Goal: Task Accomplishment & Management: Manage account settings

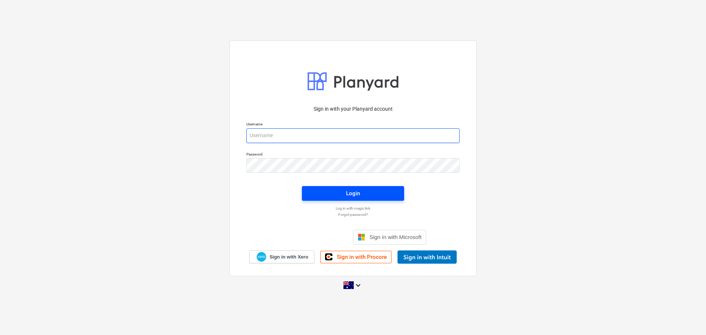
type input "[EMAIL_ADDRESS][DOMAIN_NAME]"
click at [349, 196] on div "Login" at bounding box center [353, 194] width 14 height 10
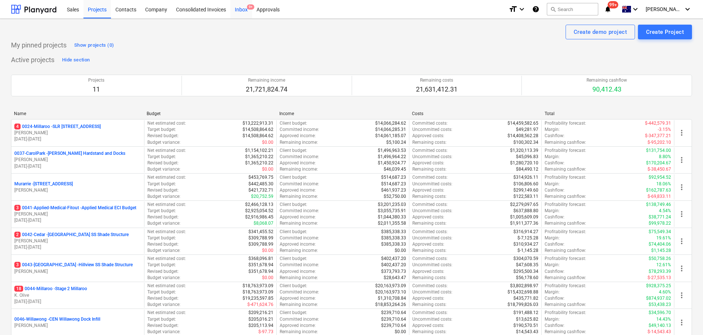
click at [246, 11] on div "Inbox 9+" at bounding box center [242, 9] width 22 height 19
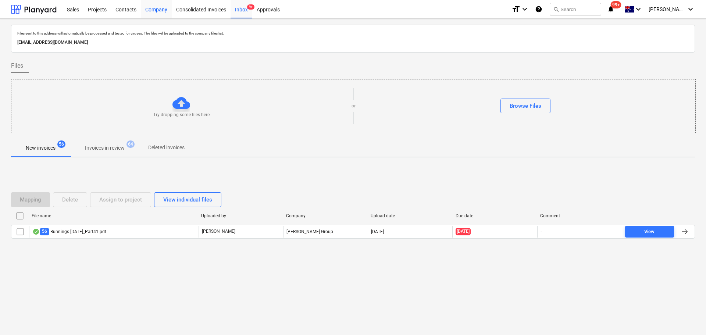
click at [156, 13] on div "Company" at bounding box center [156, 9] width 31 height 19
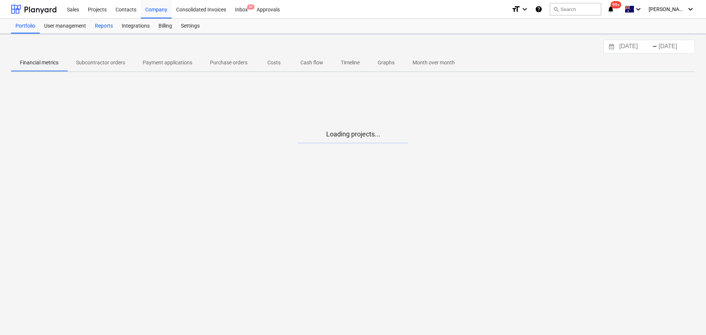
click at [105, 25] on div "Reports" at bounding box center [103, 26] width 27 height 15
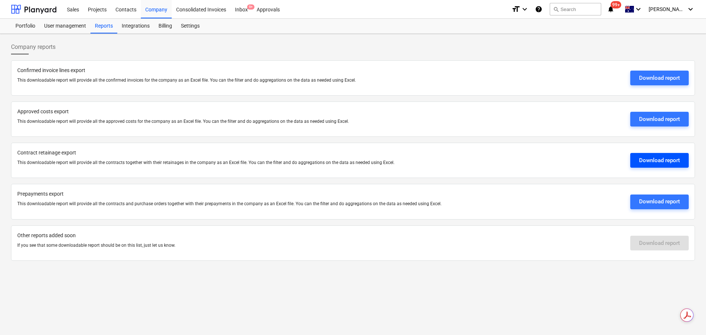
click at [659, 161] on div "Download report" at bounding box center [659, 161] width 41 height 10
click at [94, 9] on div "Projects" at bounding box center [97, 9] width 28 height 19
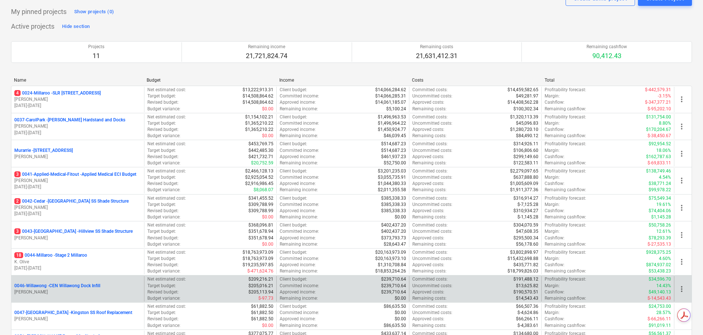
scroll to position [37, 0]
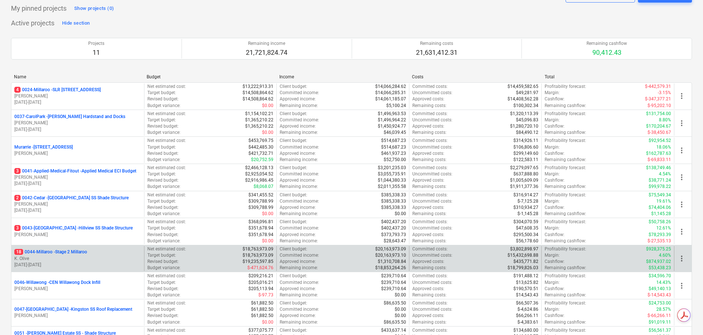
click at [73, 252] on p "18 0044-Millaroo - Stage 2 Millaroo" at bounding box center [50, 252] width 73 height 6
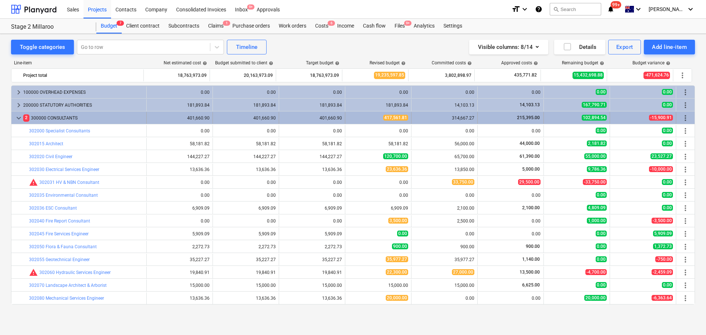
click at [18, 118] on span "keyboard_arrow_down" at bounding box center [18, 118] width 9 height 9
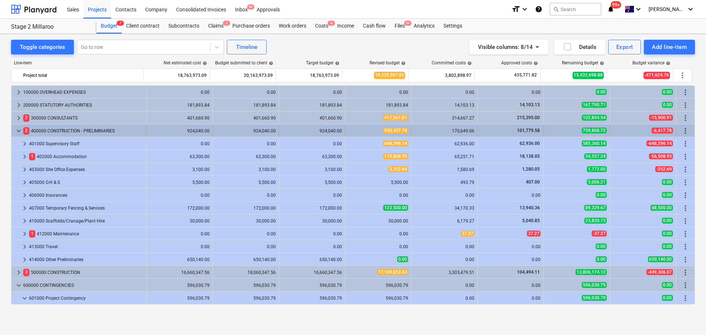
click at [17, 132] on span "keyboard_arrow_down" at bounding box center [18, 130] width 9 height 9
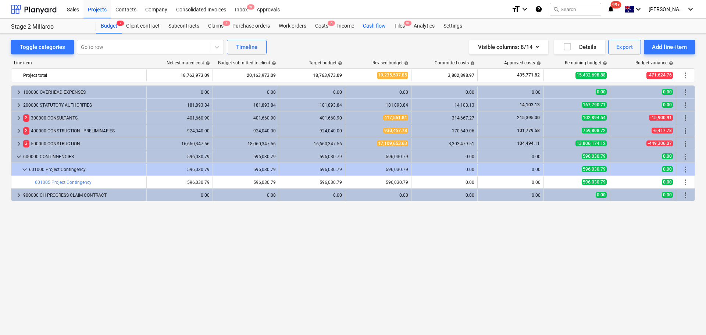
click at [375, 25] on div "Cash flow" at bounding box center [374, 26] width 32 height 15
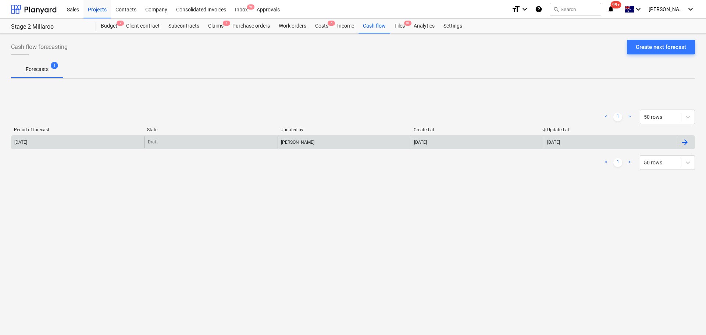
click at [44, 145] on div "[DATE]" at bounding box center [77, 142] width 133 height 12
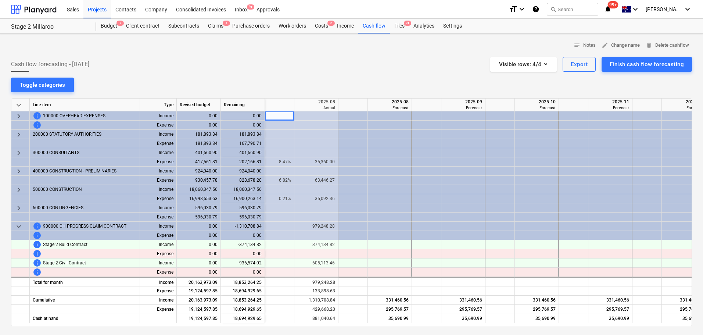
scroll to position [0, 343]
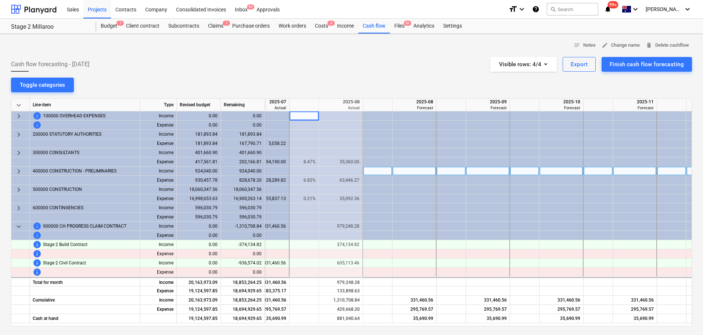
click at [14, 171] on span "keyboard_arrow_right" at bounding box center [18, 171] width 9 height 9
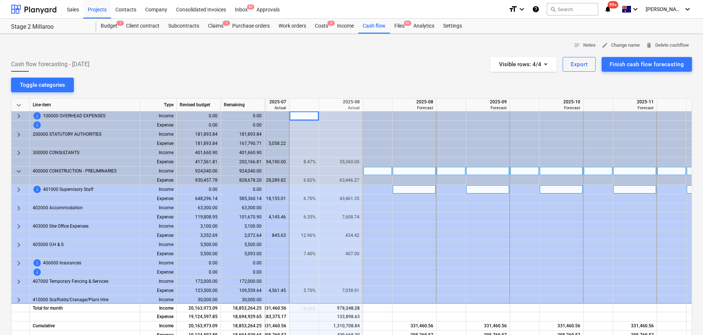
click at [18, 188] on span "keyboard_arrow_right" at bounding box center [18, 189] width 9 height 9
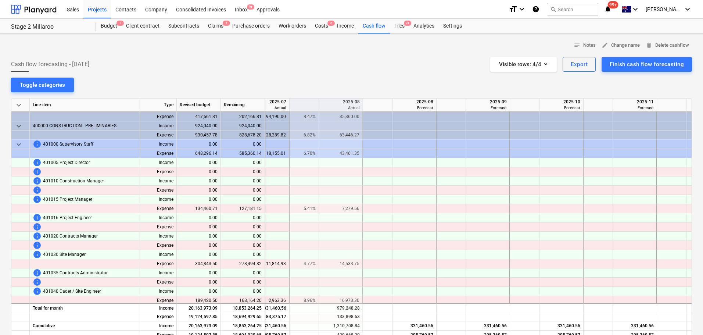
scroll to position [37, 343]
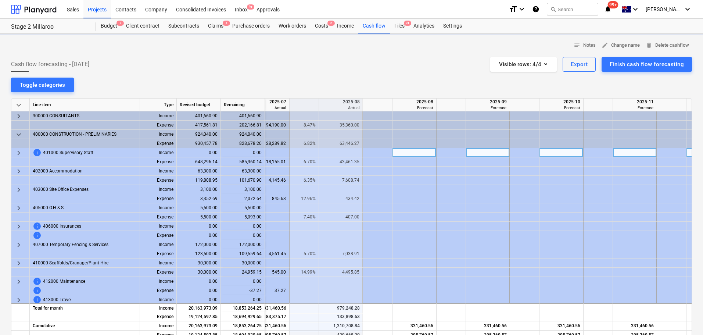
click at [17, 154] on span "keyboard_arrow_right" at bounding box center [18, 153] width 9 height 9
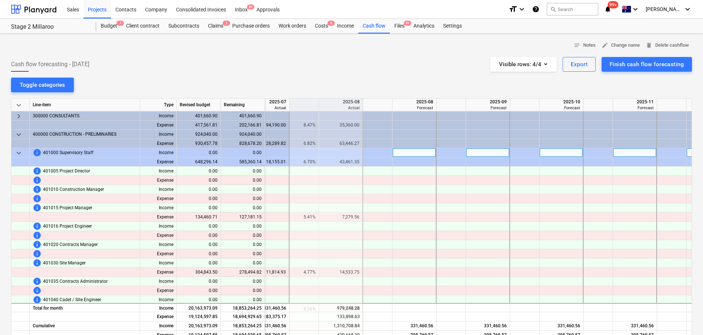
click at [17, 154] on span "keyboard_arrow_down" at bounding box center [18, 153] width 9 height 9
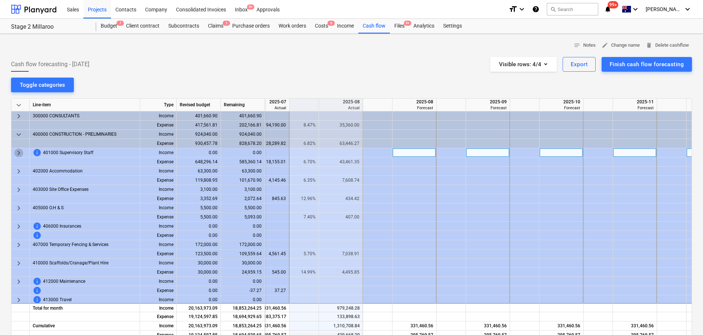
click at [21, 153] on span "keyboard_arrow_right" at bounding box center [18, 153] width 9 height 9
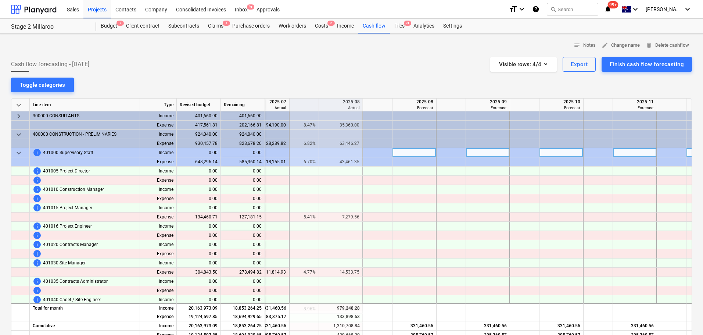
click at [20, 154] on span "keyboard_arrow_down" at bounding box center [18, 153] width 9 height 9
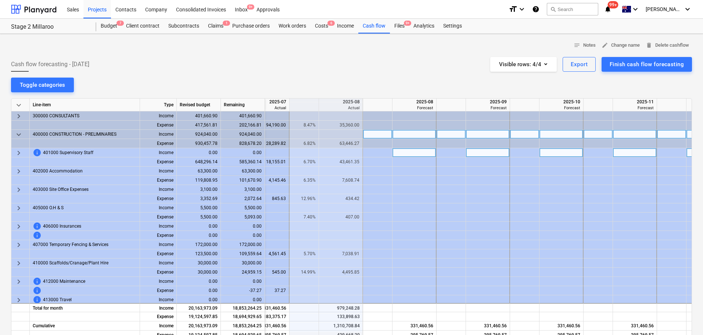
click at [19, 133] on span "keyboard_arrow_down" at bounding box center [18, 134] width 9 height 9
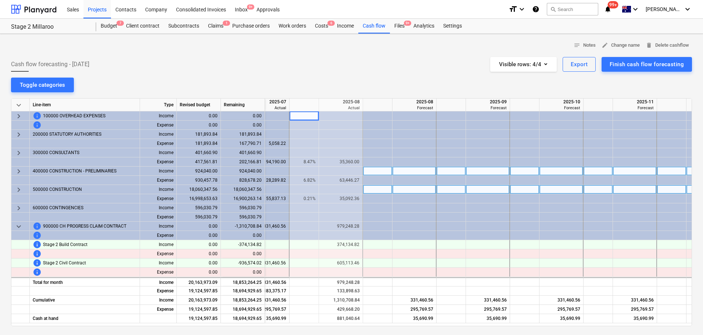
scroll to position [0, 343]
click at [18, 227] on span "keyboard_arrow_down" at bounding box center [18, 226] width 9 height 9
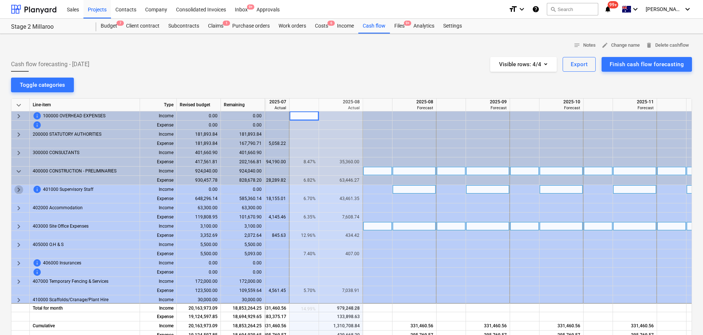
click at [19, 188] on span "keyboard_arrow_right" at bounding box center [18, 189] width 9 height 9
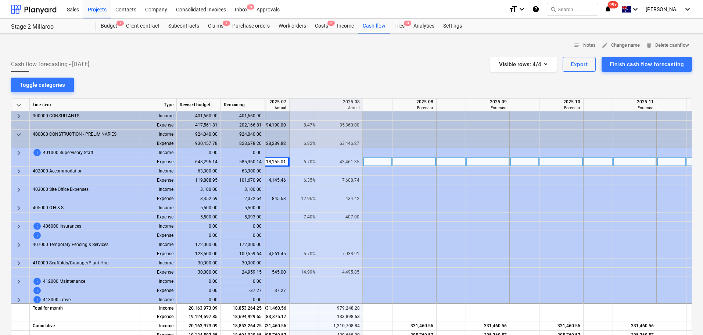
scroll to position [37, 324]
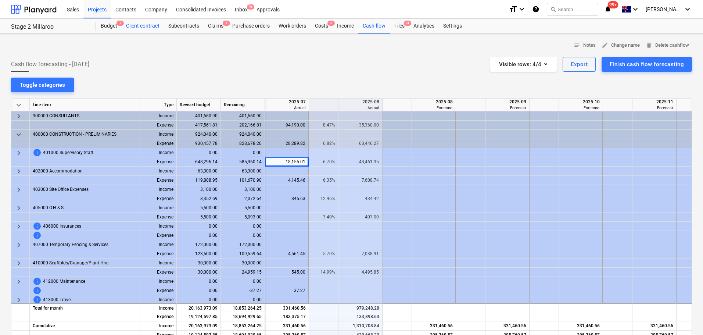
drag, startPoint x: 272, startPoint y: 161, endPoint x: 144, endPoint y: 26, distance: 186.5
click at [211, 75] on div "notes Notes edit Change name delete Delete cashflow Cash flow forecasting - [DA…" at bounding box center [351, 243] width 703 height 419
click at [114, 25] on div "Budget 7" at bounding box center [108, 26] width 25 height 15
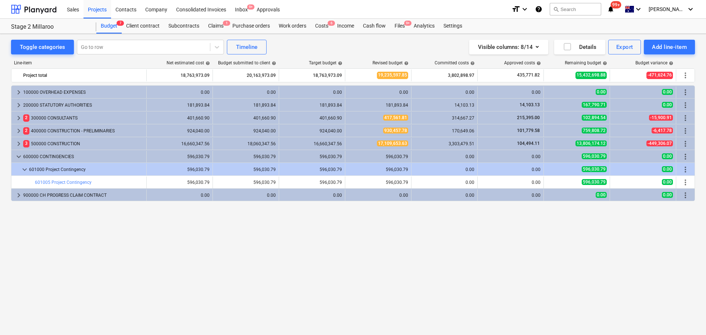
click at [103, 11] on div "Projects" at bounding box center [97, 9] width 28 height 19
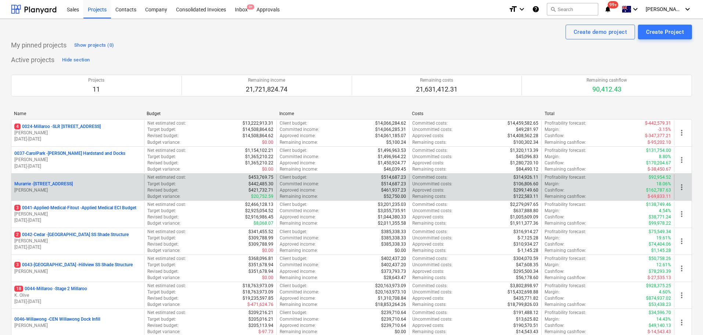
scroll to position [110, 0]
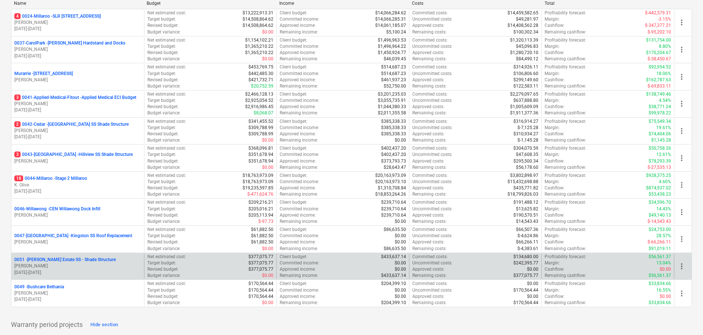
click at [62, 258] on p "0051 - [PERSON_NAME] Estate SS - Shade Structure" at bounding box center [64, 260] width 101 height 6
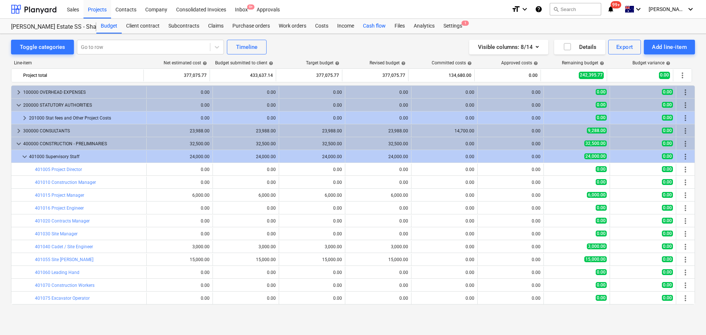
click at [376, 26] on div "Cash flow" at bounding box center [374, 26] width 32 height 15
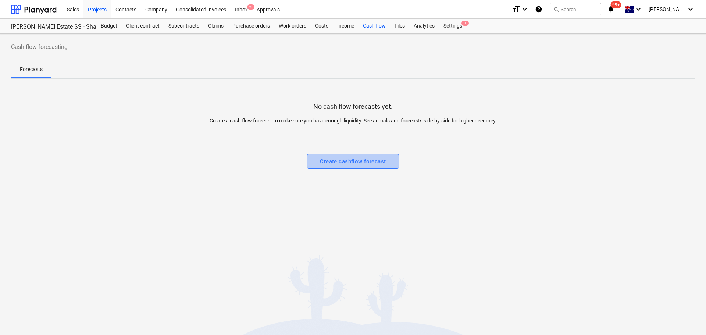
drag, startPoint x: 358, startPoint y: 164, endPoint x: 418, endPoint y: 247, distance: 102.5
click at [358, 164] on div "Create cashflow forecast" at bounding box center [353, 162] width 66 height 10
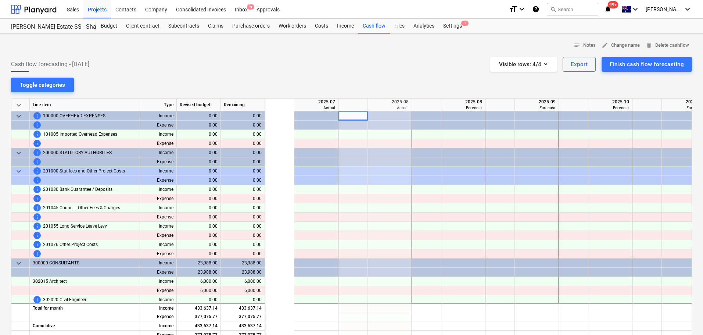
scroll to position [0, 74]
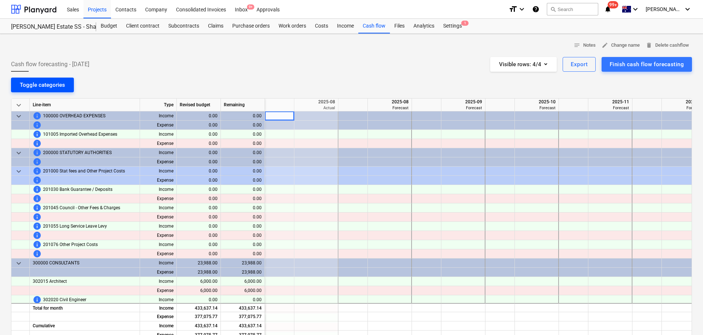
click at [50, 82] on div "Toggle categories" at bounding box center [42, 85] width 45 height 10
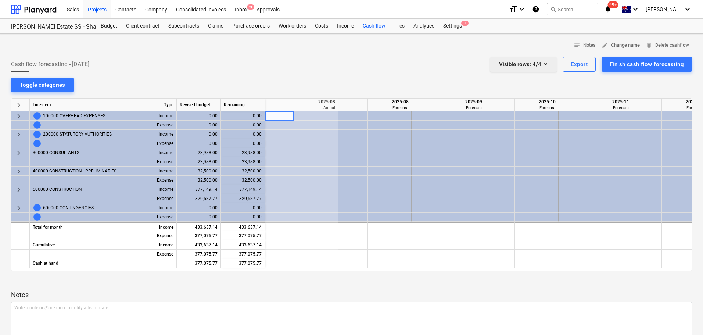
click at [547, 64] on icon "button" at bounding box center [546, 64] width 3 height 2
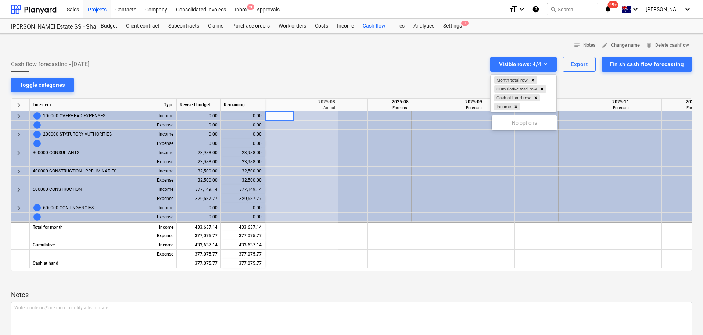
drag, startPoint x: 379, startPoint y: 55, endPoint x: 374, endPoint y: 56, distance: 6.0
click at [379, 54] on div at bounding box center [351, 167] width 703 height 335
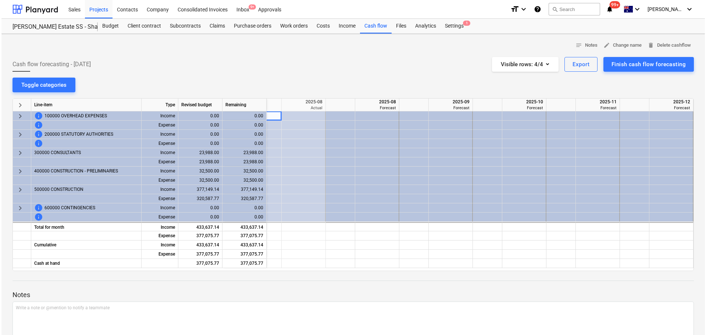
scroll to position [0, 0]
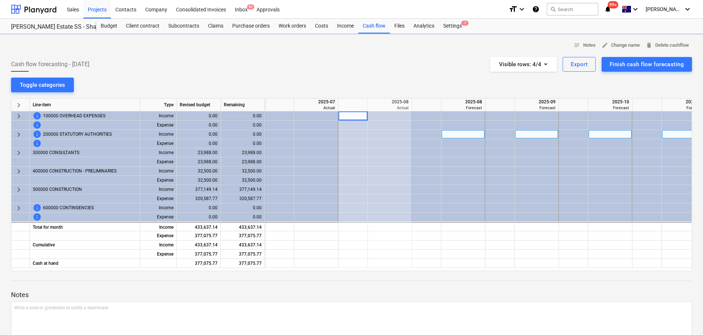
click at [312, 135] on div at bounding box center [317, 134] width 44 height 9
click at [395, 134] on div at bounding box center [390, 134] width 44 height 9
click at [456, 134] on div at bounding box center [464, 134] width 44 height 9
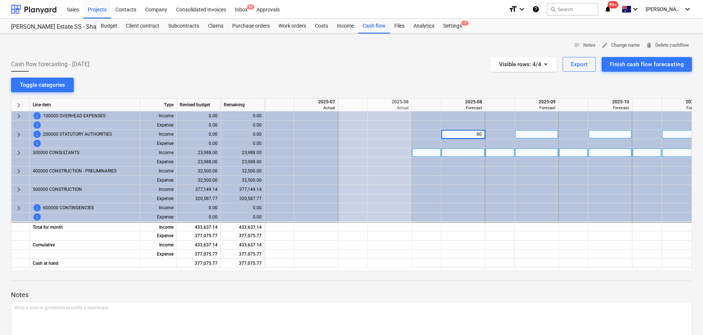
type input "8"
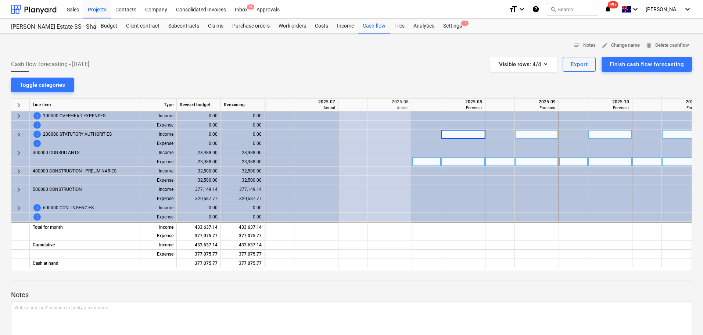
click at [477, 160] on div at bounding box center [464, 161] width 44 height 9
type input "20000"
type input "2300"
type input "20000"
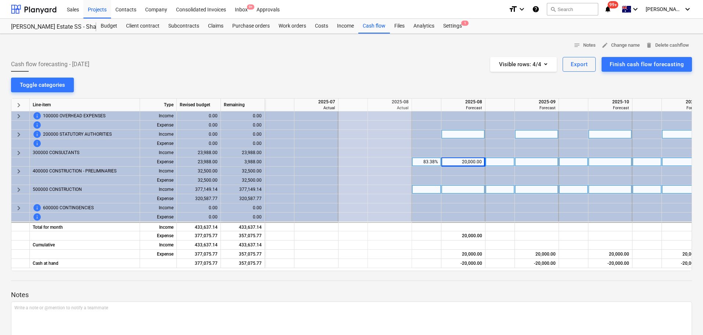
click at [476, 189] on div at bounding box center [464, 189] width 44 height 9
type input "200000"
click at [463, 191] on div "200,000.00" at bounding box center [464, 189] width 38 height 9
click at [467, 161] on div "20,000.00" at bounding box center [464, 161] width 38 height 9
click at [467, 161] on input "20000" at bounding box center [463, 161] width 43 height 9
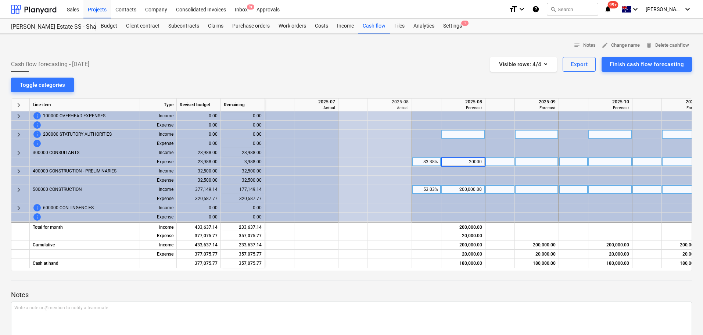
click at [467, 161] on input "20000" at bounding box center [463, 161] width 43 height 9
click at [470, 188] on div "200,000.00" at bounding box center [464, 189] width 38 height 9
click at [470, 188] on input "200000" at bounding box center [463, 189] width 43 height 9
click at [471, 163] on div "20,000.00" at bounding box center [464, 161] width 38 height 9
click at [471, 163] on input "20000" at bounding box center [463, 161] width 43 height 9
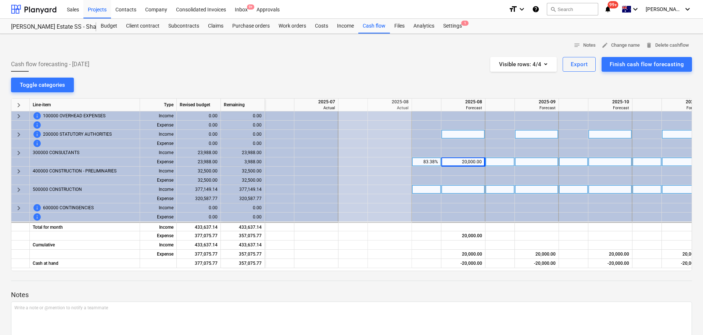
click at [421, 57] on div "Cash flow forecasting - [DATE] Visible rows : 4/4 Export Finish cash flow forec…" at bounding box center [351, 64] width 681 height 15
click at [110, 21] on div "Budget" at bounding box center [108, 26] width 25 height 15
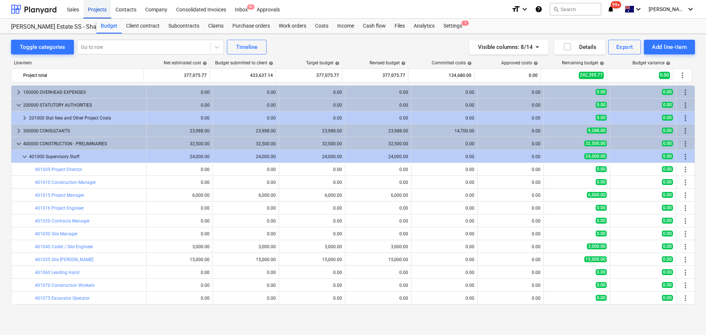
click at [99, 9] on div "Projects" at bounding box center [97, 9] width 28 height 19
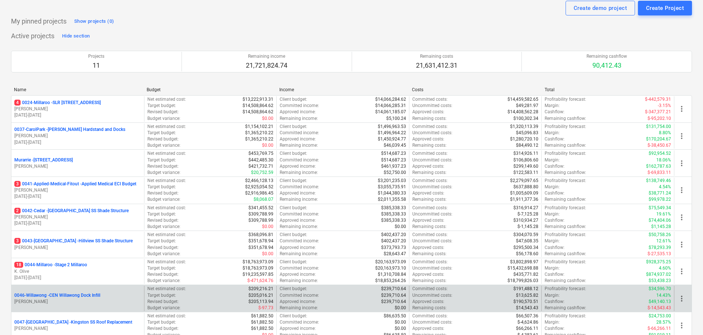
scroll to position [37, 0]
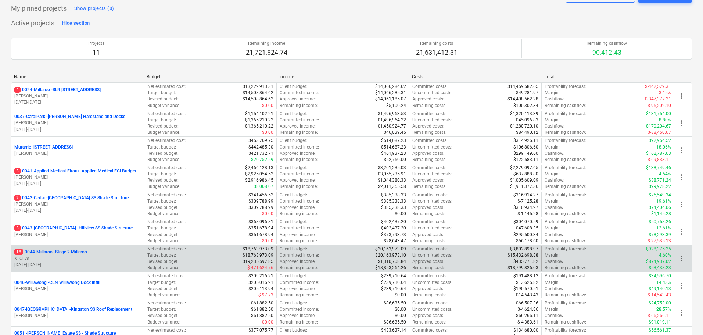
click at [69, 252] on p "18 0044-Millaroo - Stage 2 Millaroo" at bounding box center [50, 252] width 73 height 6
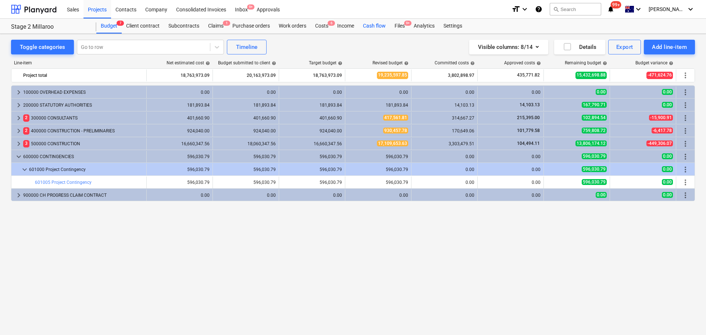
click at [375, 25] on div "Cash flow" at bounding box center [374, 26] width 32 height 15
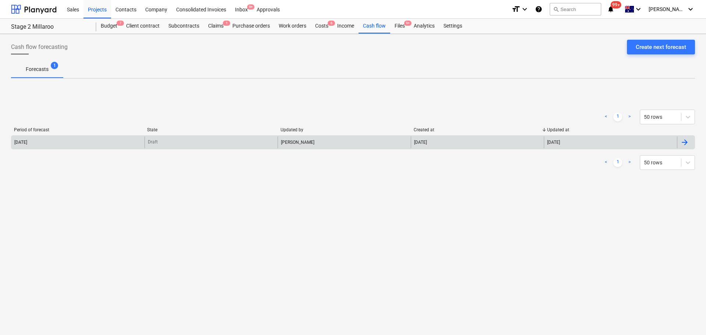
click at [297, 146] on div "[PERSON_NAME]" at bounding box center [344, 142] width 133 height 12
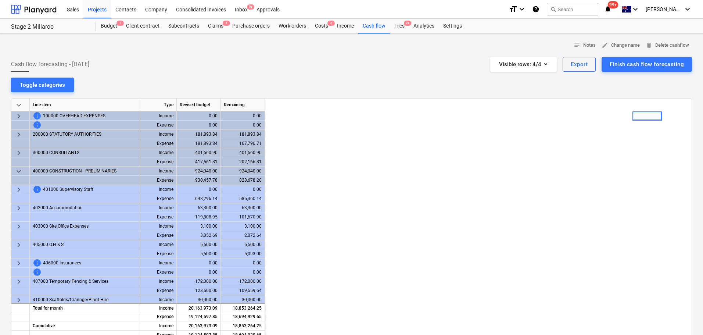
scroll to position [0, 368]
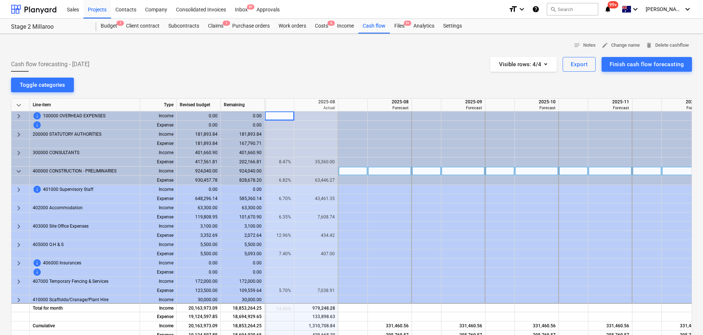
click at [18, 171] on span "keyboard_arrow_down" at bounding box center [18, 171] width 9 height 9
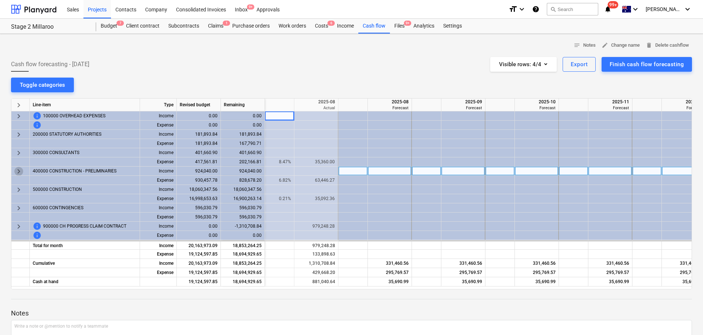
click at [19, 167] on span "keyboard_arrow_right" at bounding box center [18, 171] width 9 height 9
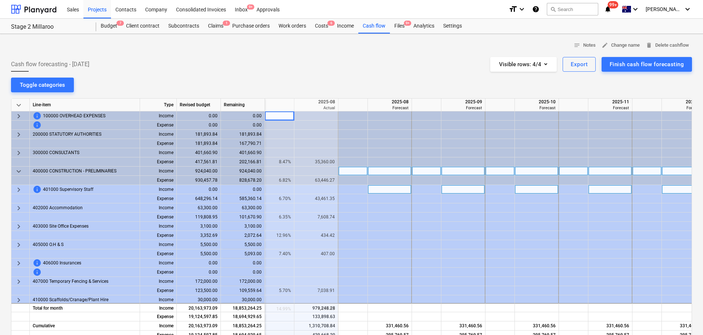
click at [18, 189] on span "keyboard_arrow_right" at bounding box center [18, 189] width 9 height 9
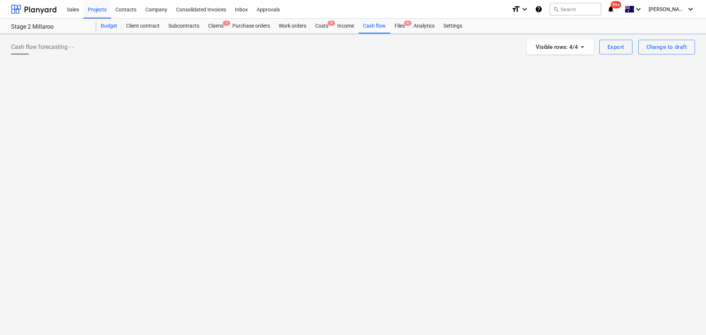
click at [110, 26] on div "Budget" at bounding box center [108, 26] width 25 height 15
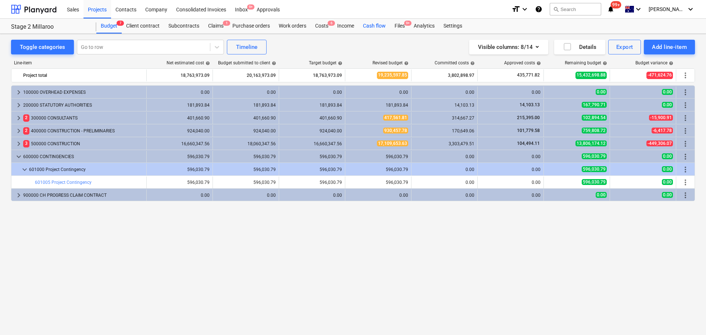
click at [371, 26] on div "Cash flow" at bounding box center [374, 26] width 32 height 15
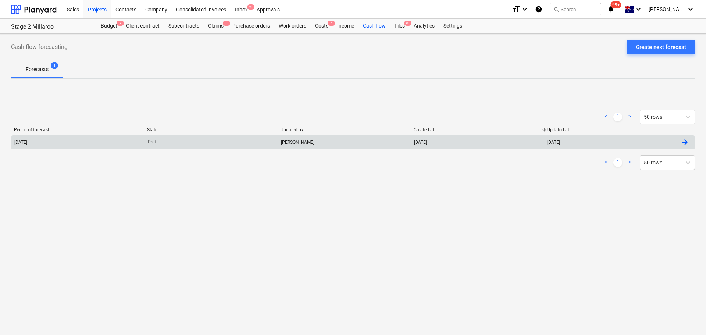
click at [40, 142] on div "[DATE]" at bounding box center [77, 142] width 133 height 12
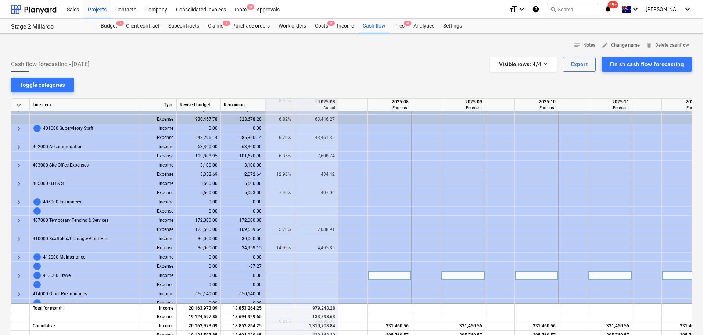
scroll to position [0, 368]
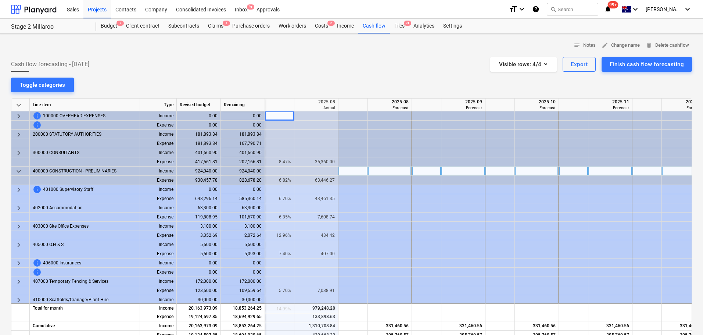
click at [21, 173] on span "keyboard_arrow_down" at bounding box center [18, 171] width 9 height 9
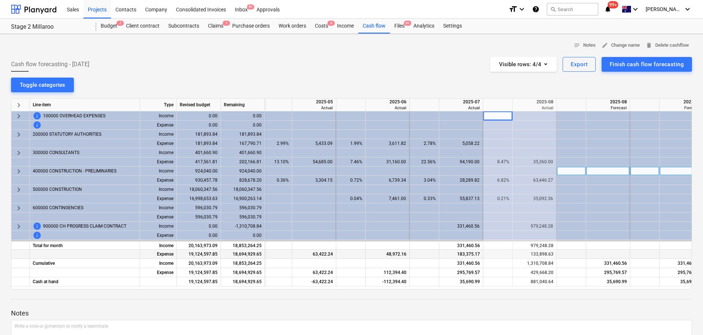
scroll to position [37, 0]
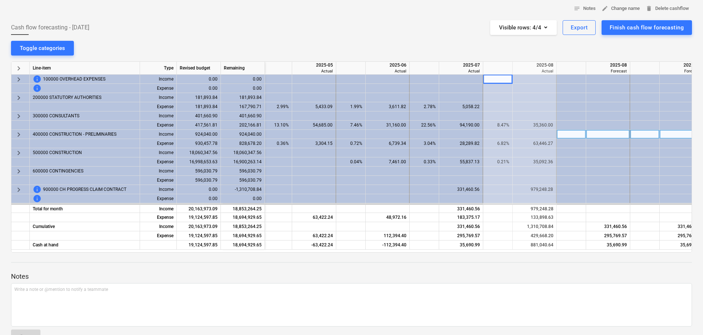
click at [368, 253] on div at bounding box center [351, 256] width 681 height 6
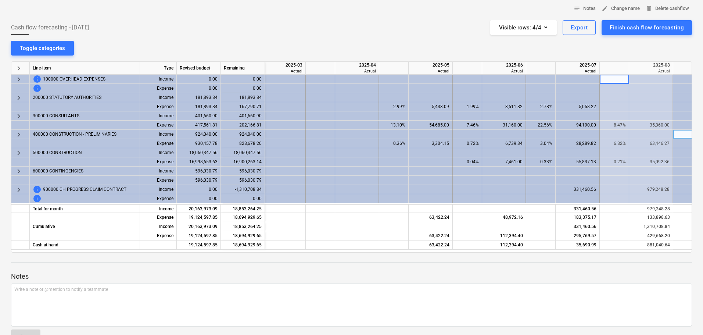
scroll to position [0, 0]
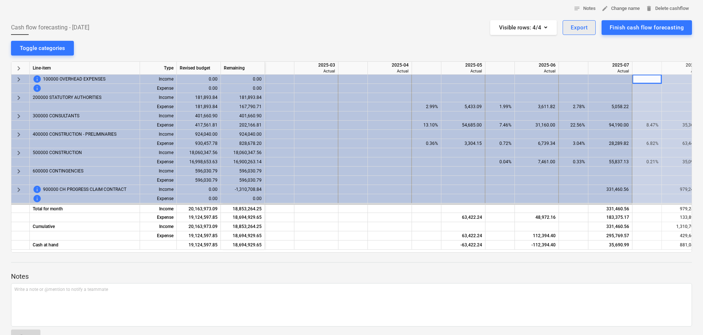
click at [582, 24] on div "Export" at bounding box center [579, 28] width 17 height 10
click at [511, 48] on div "Download XLSX" at bounding box center [537, 45] width 118 height 13
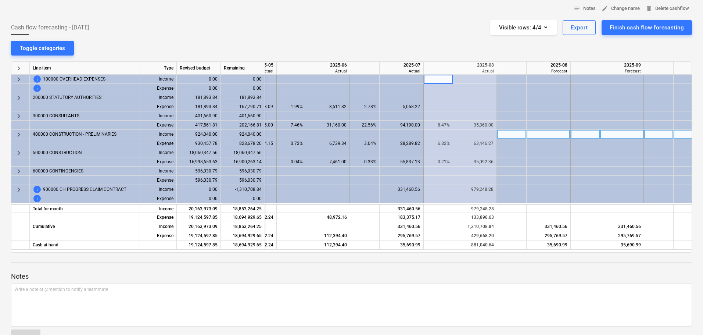
scroll to position [0, 217]
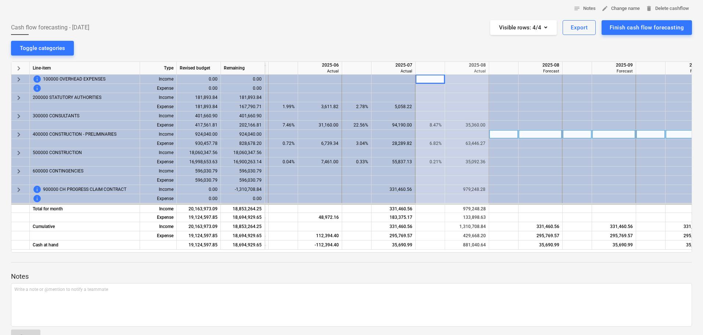
drag, startPoint x: 407, startPoint y: 251, endPoint x: 418, endPoint y: 250, distance: 11.1
click at [445, 253] on div "notes Notes edit Change name delete Delete cashflow Cash flow forecasting - 202…" at bounding box center [351, 176] width 703 height 359
click at [446, 269] on div at bounding box center [351, 269] width 681 height 6
click at [471, 160] on div "35,092.36" at bounding box center [467, 161] width 38 height 9
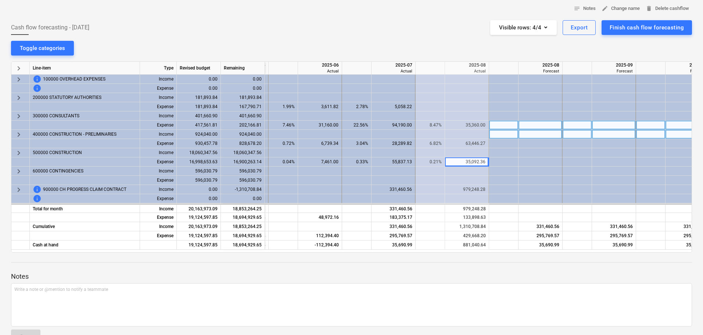
click at [470, 121] on div "35,360.00" at bounding box center [467, 125] width 38 height 9
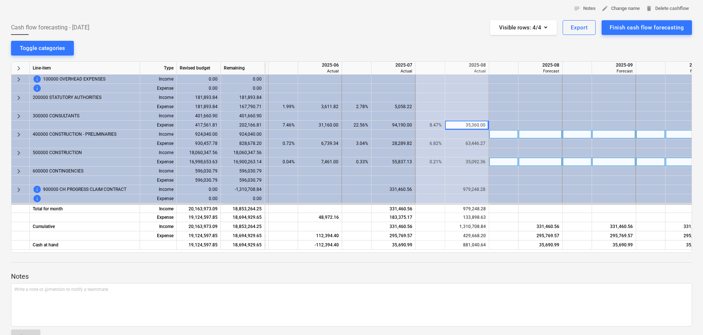
click at [472, 162] on div "35,092.36" at bounding box center [467, 161] width 38 height 9
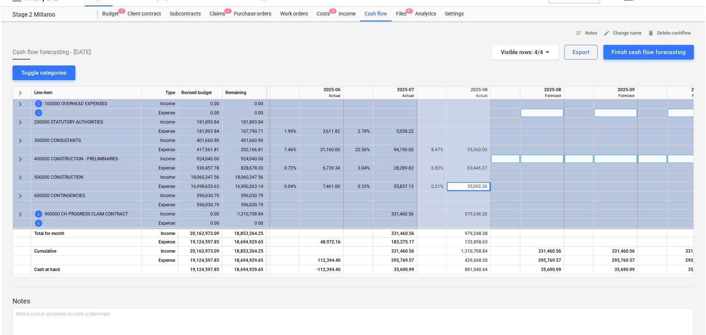
scroll to position [0, 0]
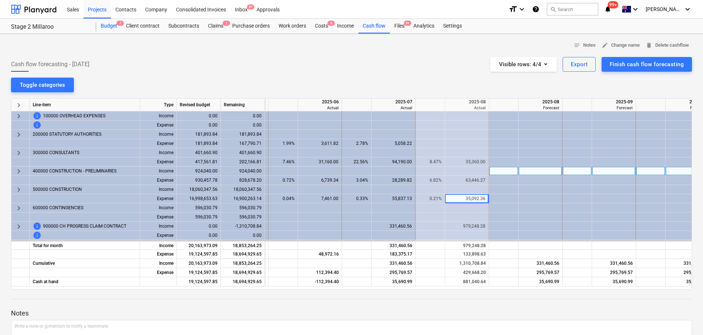
click at [114, 26] on div "Budget 7" at bounding box center [108, 26] width 25 height 15
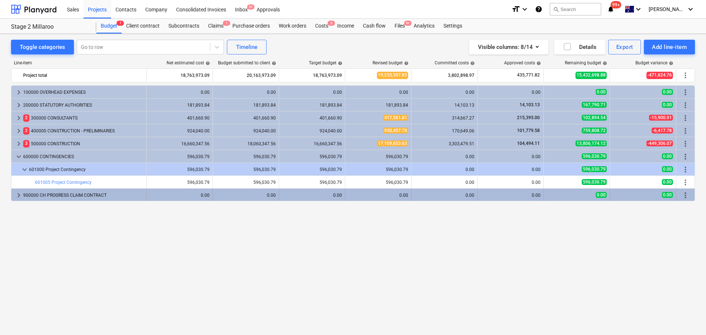
click at [17, 196] on span "keyboard_arrow_right" at bounding box center [18, 195] width 9 height 9
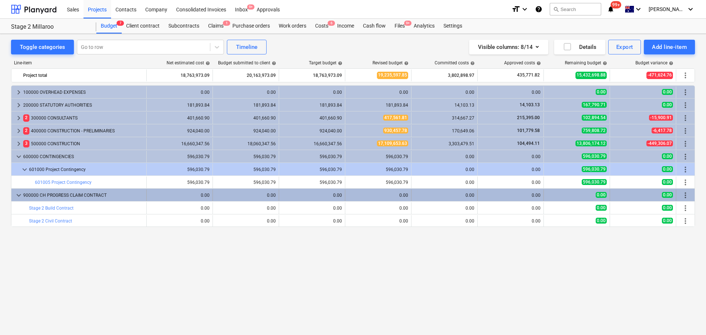
click at [17, 195] on span "keyboard_arrow_down" at bounding box center [18, 195] width 9 height 9
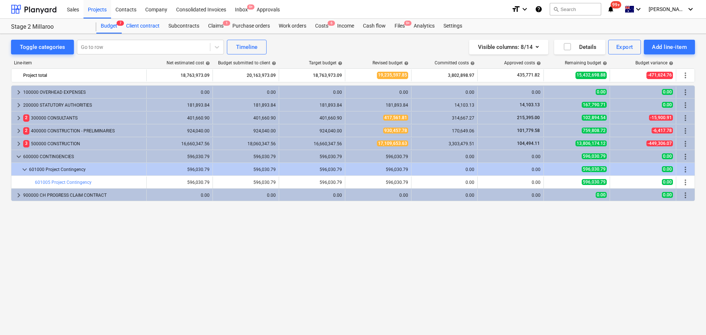
click at [140, 27] on div "Client contract" at bounding box center [143, 26] width 42 height 15
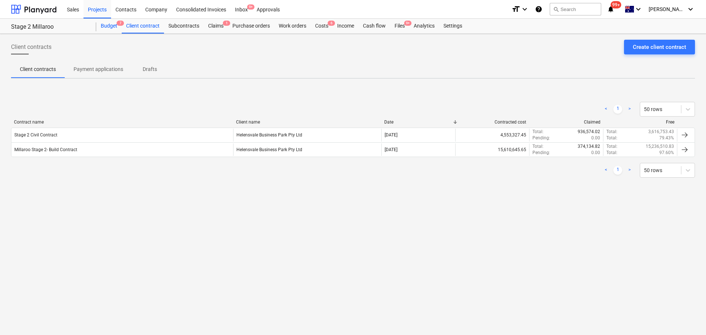
click at [111, 29] on div "Budget 7" at bounding box center [108, 26] width 25 height 15
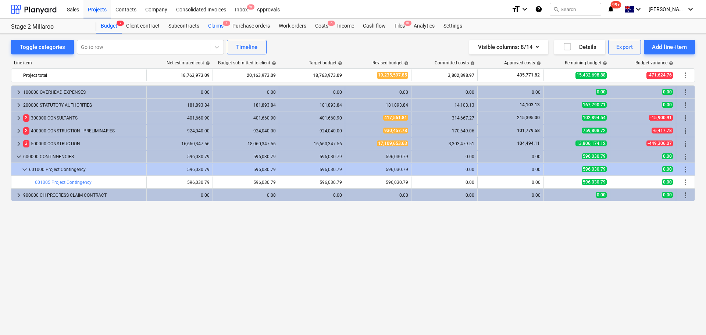
click at [213, 25] on div "Claims 1" at bounding box center [216, 26] width 24 height 15
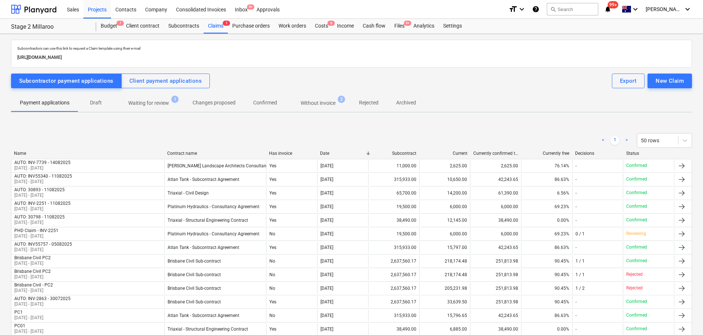
click at [176, 80] on div "Client payment applications" at bounding box center [165, 81] width 73 height 10
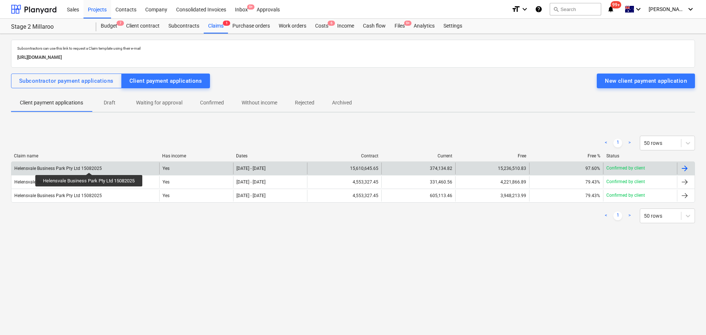
click at [90, 166] on div "Helensvale Business Park Pty Ltd 15082025" at bounding box center [58, 168] width 88 height 5
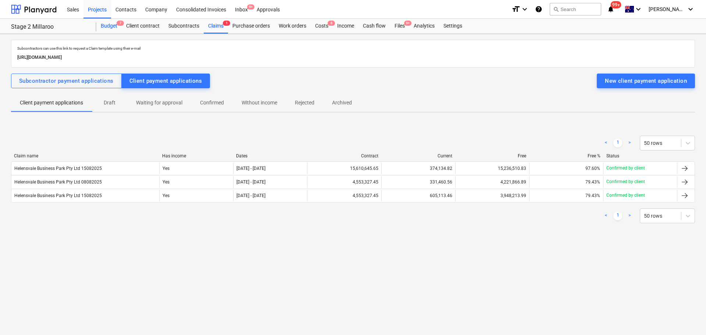
click at [107, 27] on div "Budget 7" at bounding box center [108, 26] width 25 height 15
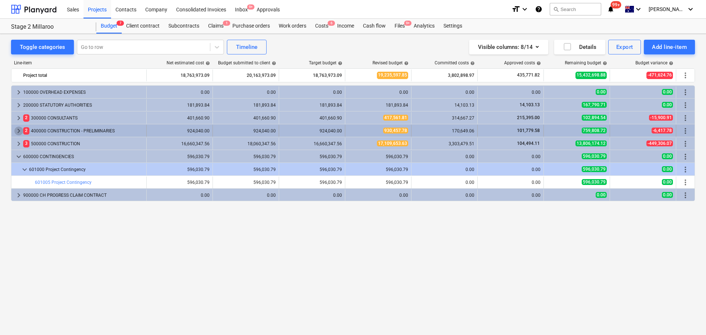
click at [15, 128] on span "keyboard_arrow_right" at bounding box center [18, 130] width 9 height 9
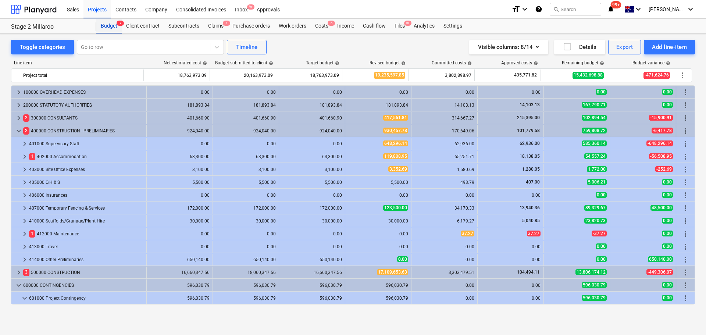
click at [113, 22] on div "Budget 7" at bounding box center [108, 26] width 25 height 15
click at [112, 27] on div "Budget 7" at bounding box center [108, 26] width 25 height 15
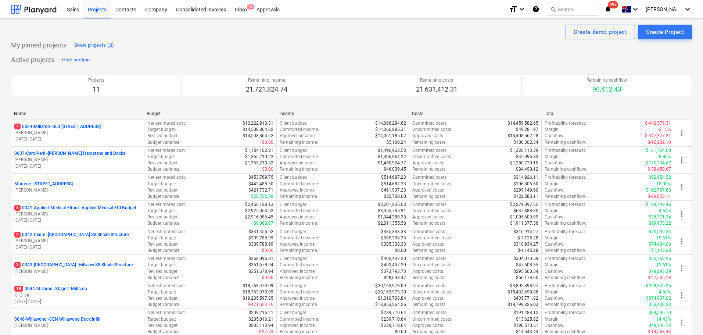
click at [71, 289] on p "18 0044-Millaroo - Stage 2 Millaroo" at bounding box center [50, 289] width 73 height 6
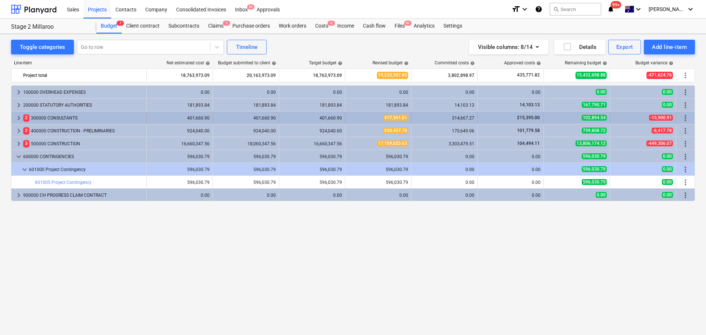
click at [16, 119] on span "keyboard_arrow_right" at bounding box center [18, 118] width 9 height 9
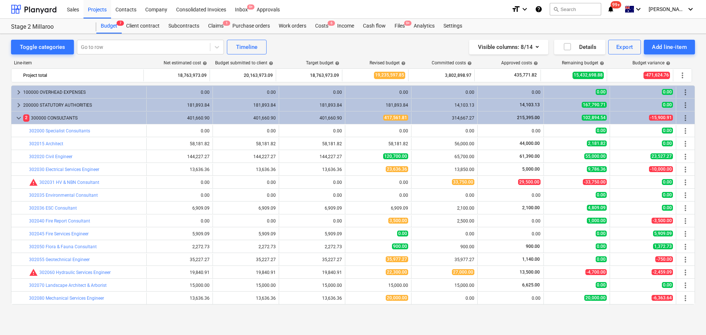
click at [16, 119] on span "keyboard_arrow_down" at bounding box center [18, 118] width 9 height 9
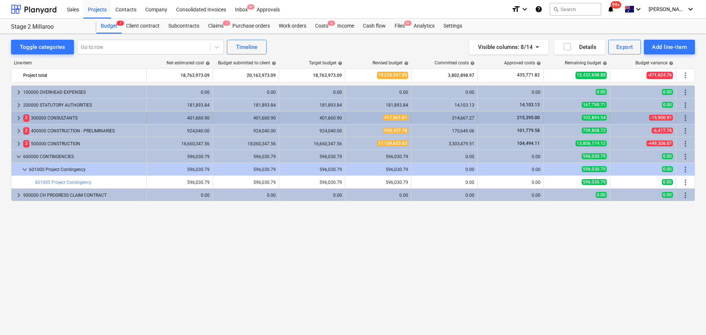
click at [20, 118] on span "keyboard_arrow_right" at bounding box center [18, 118] width 9 height 9
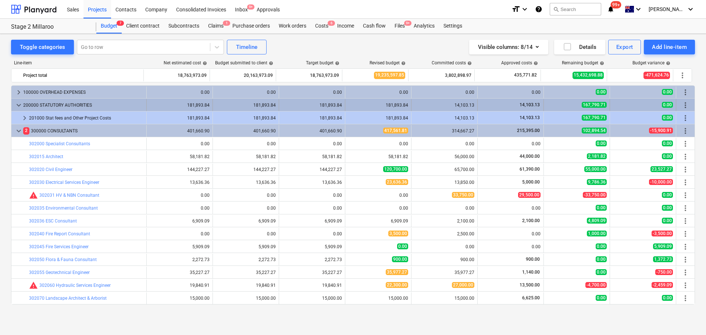
click at [16, 105] on span "keyboard_arrow_down" at bounding box center [18, 105] width 9 height 9
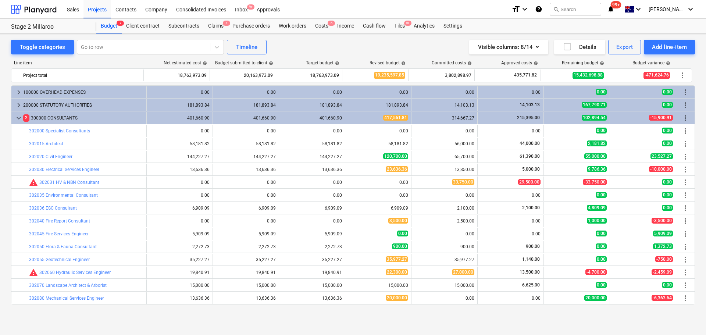
click at [16, 105] on span "keyboard_arrow_right" at bounding box center [18, 105] width 9 height 9
